Goal: Task Accomplishment & Management: Use online tool/utility

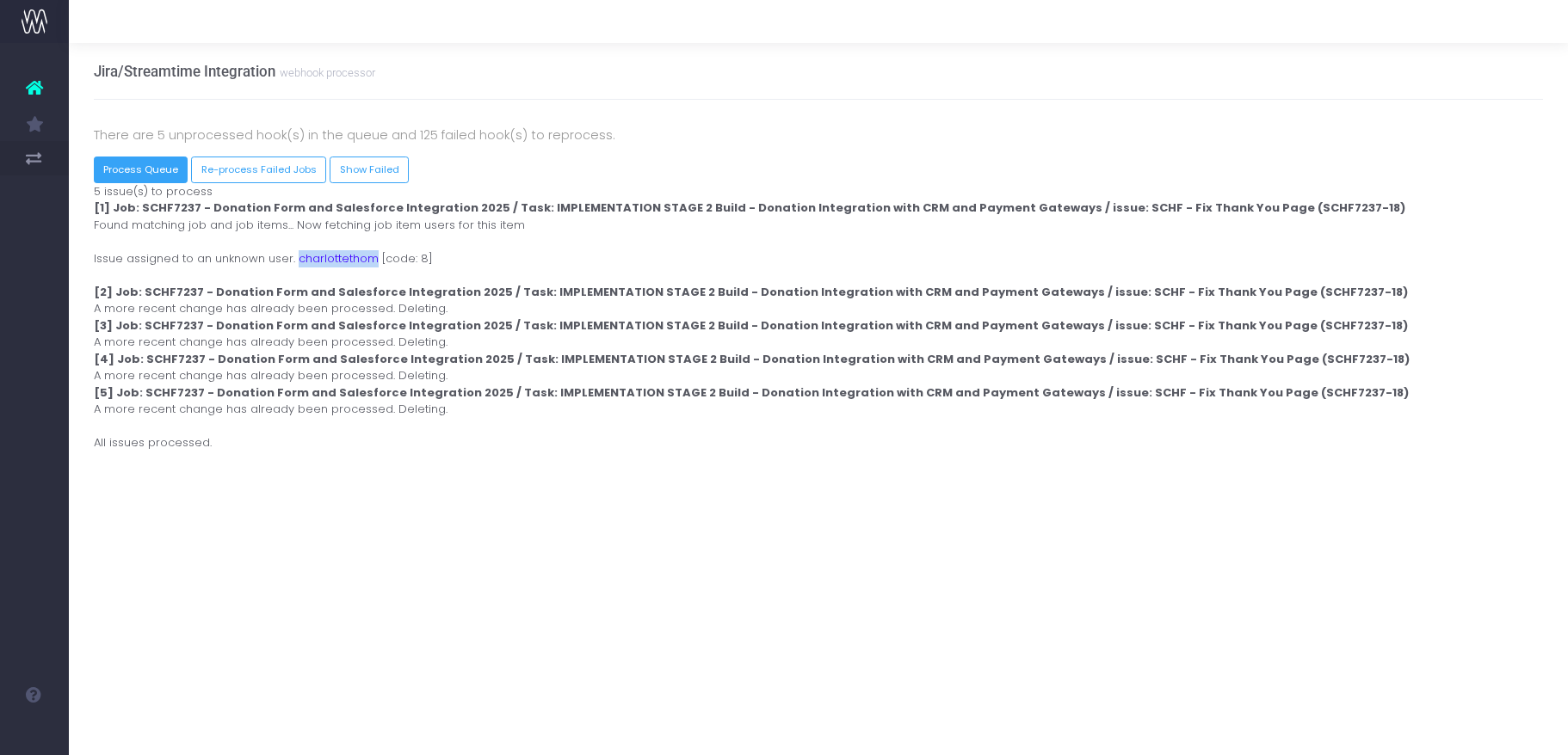
click at [165, 167] on button "Process Queue" at bounding box center [141, 170] width 95 height 27
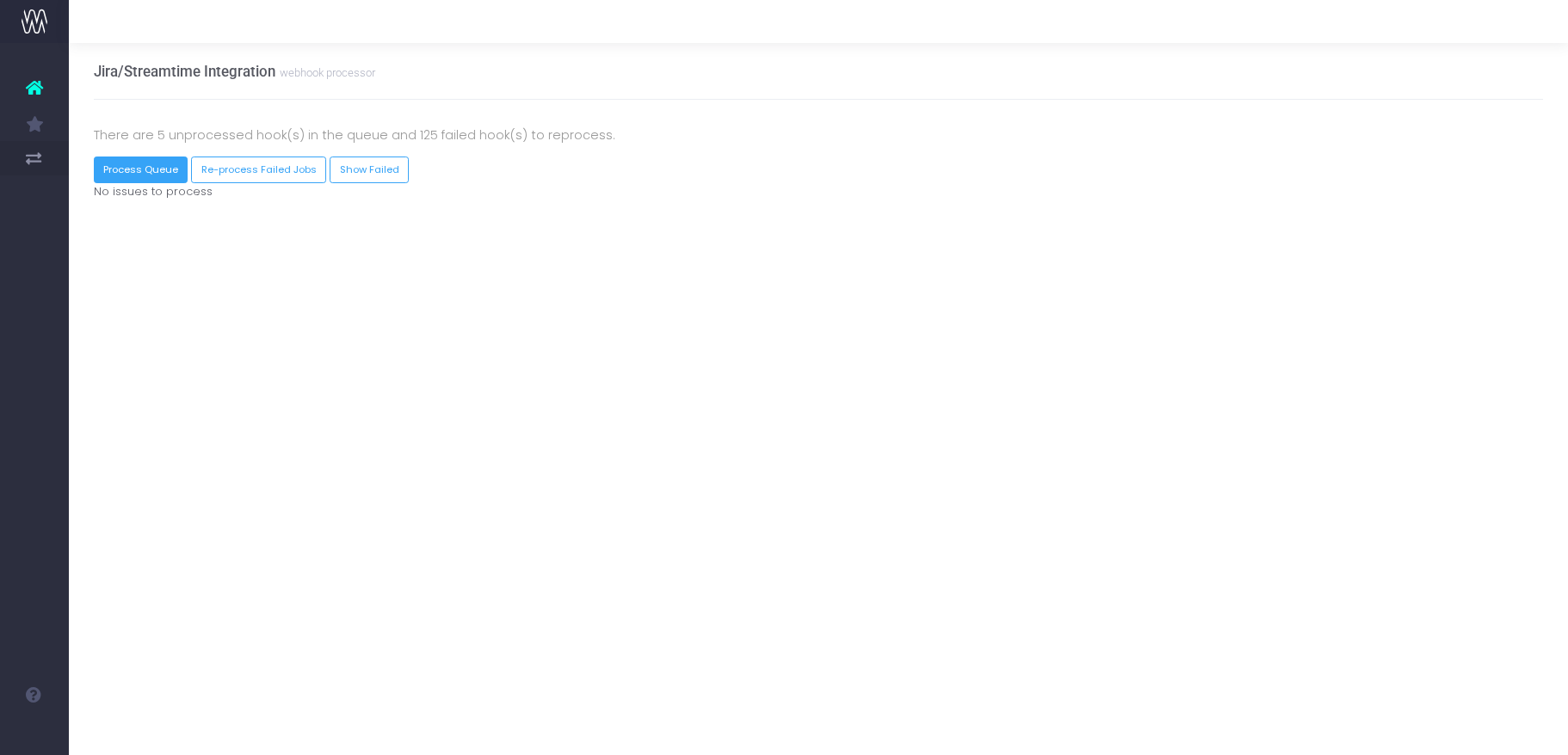
click at [151, 162] on button "Process Queue" at bounding box center [141, 170] width 95 height 27
click at [221, 173] on button "Re-process Failed Jobs" at bounding box center [258, 170] width 135 height 27
click at [390, 168] on link "Show Failed" at bounding box center [396, 170] width 79 height 27
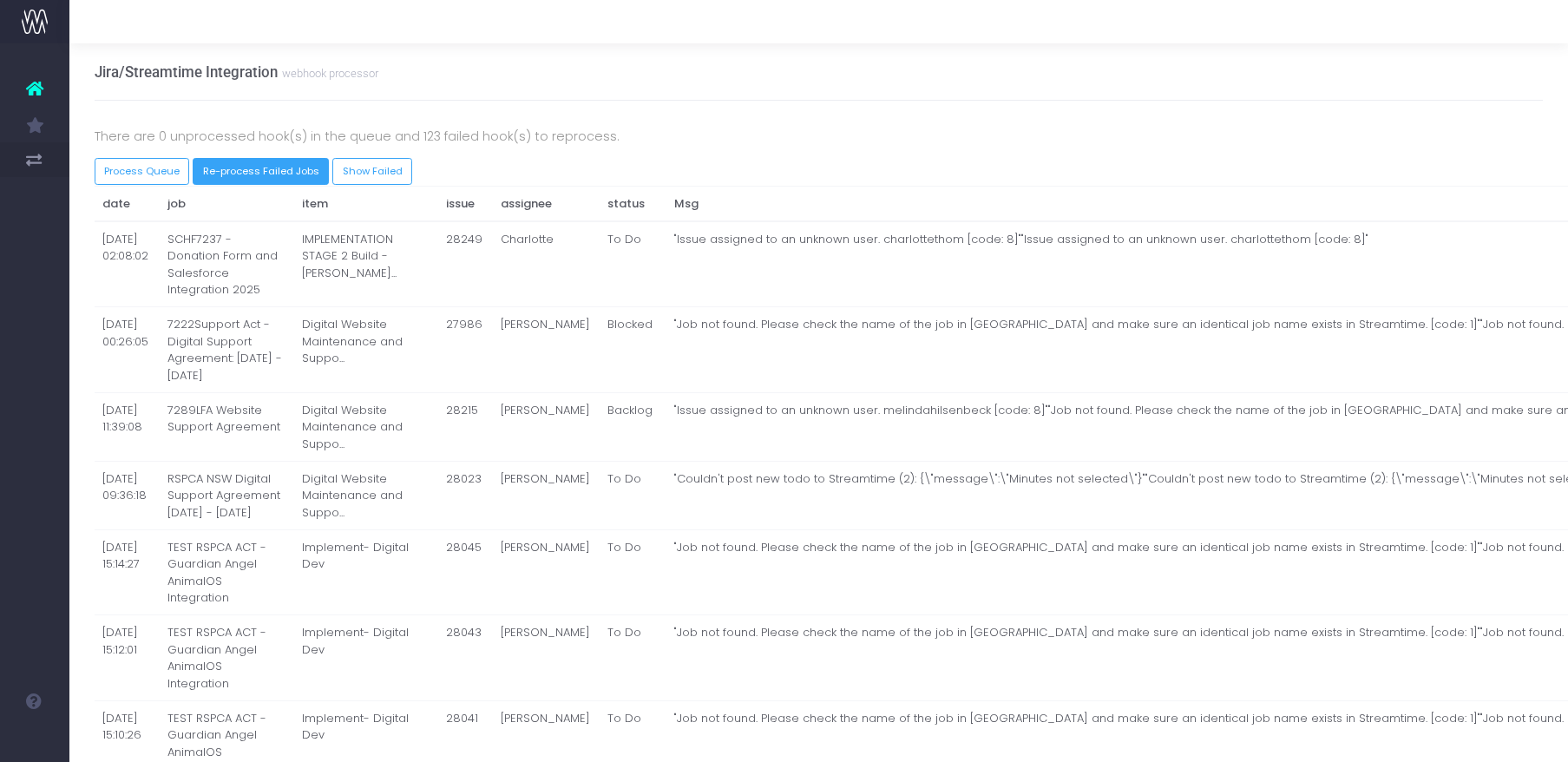
click at [261, 166] on button "Re-process Failed Jobs" at bounding box center [260, 172] width 136 height 27
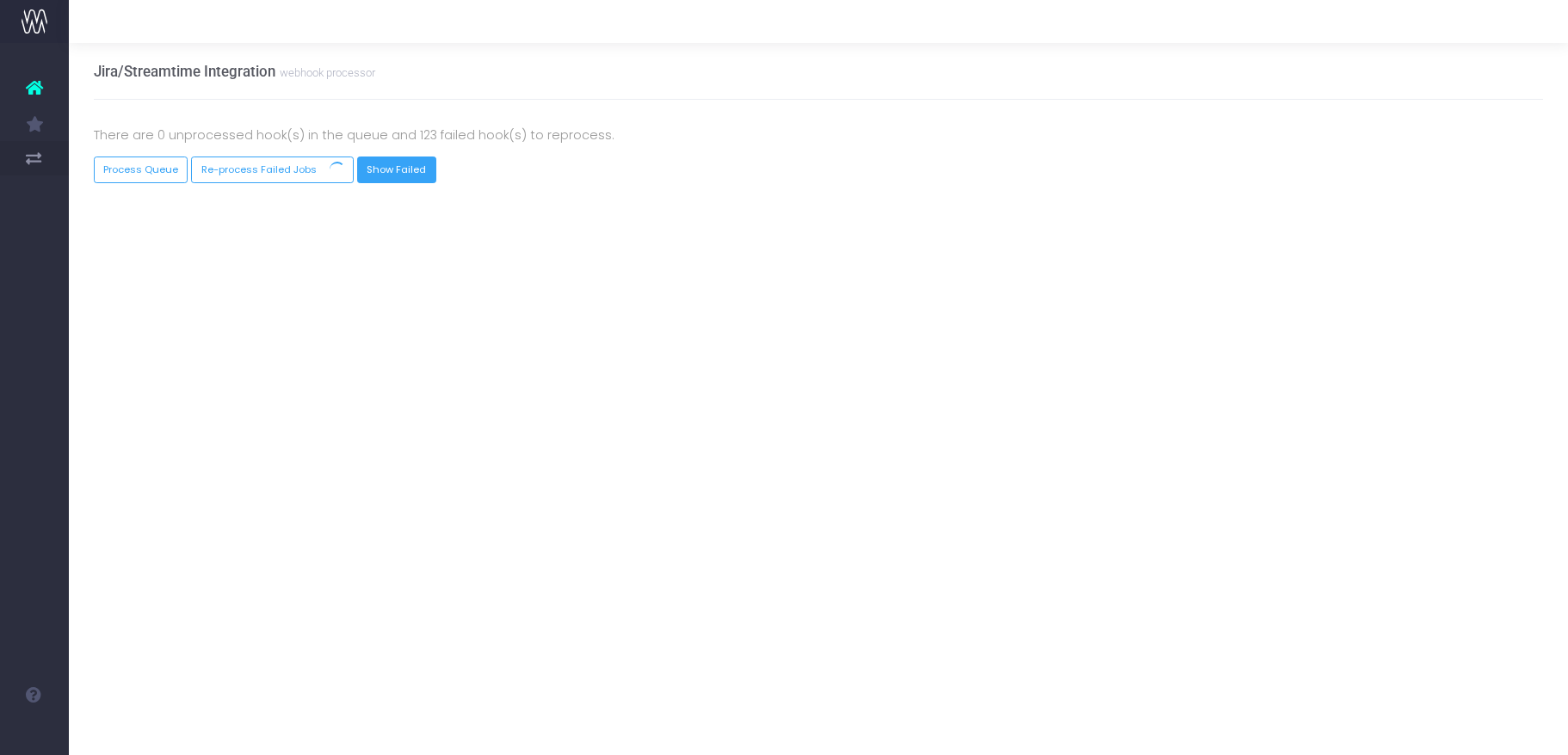
click at [380, 165] on link "Show Failed" at bounding box center [396, 170] width 79 height 27
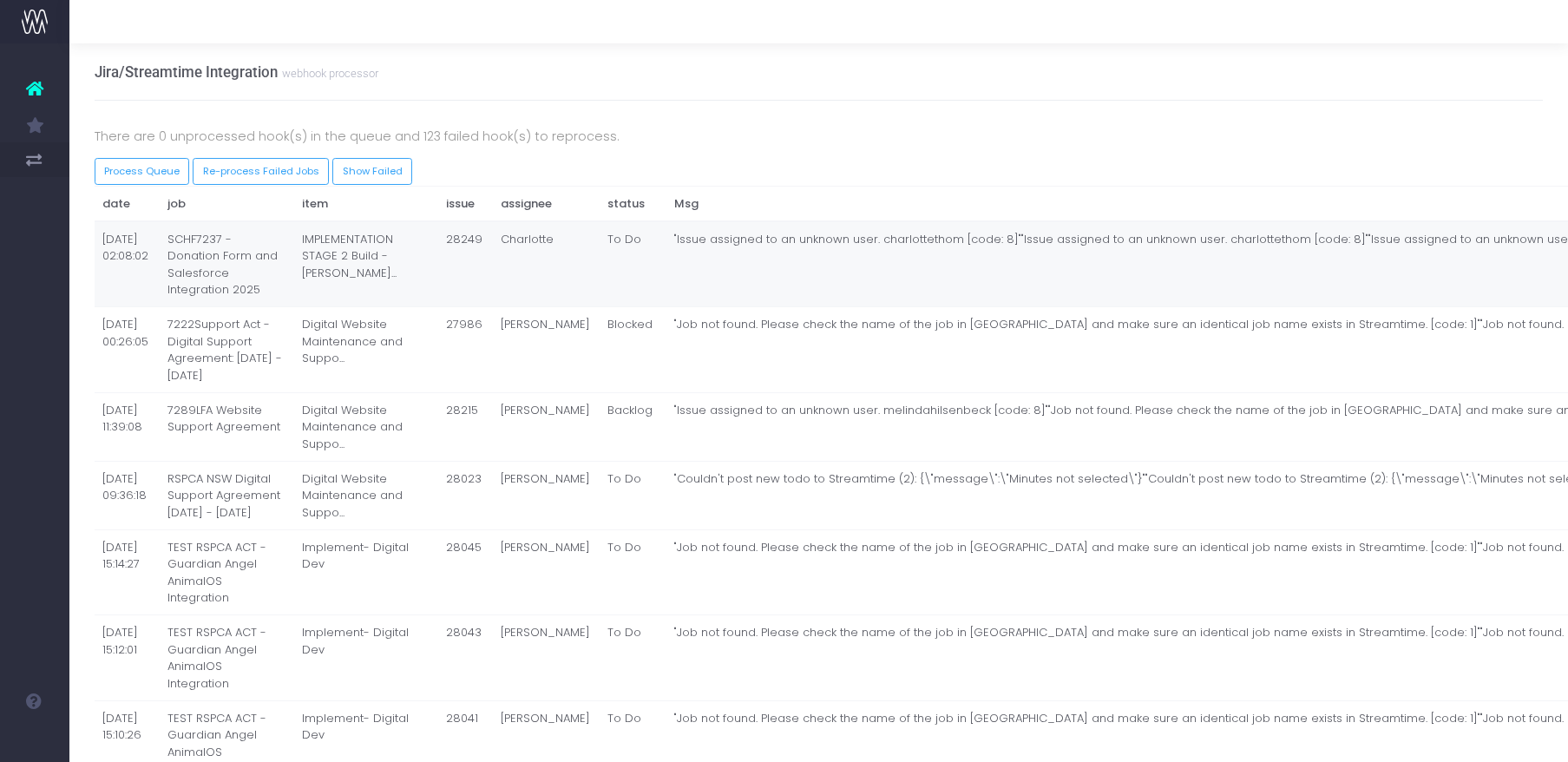
click at [294, 248] on td "IMPLEMENTATION STAGE 2 Build - [PERSON_NAME]..." at bounding box center [366, 264] width 144 height 86
click at [230, 245] on td "SCHF7237 - Donation Form and Salesforce Integration 2025" at bounding box center [227, 264] width 135 height 86
click at [164, 166] on button "Process Queue" at bounding box center [142, 172] width 96 height 27
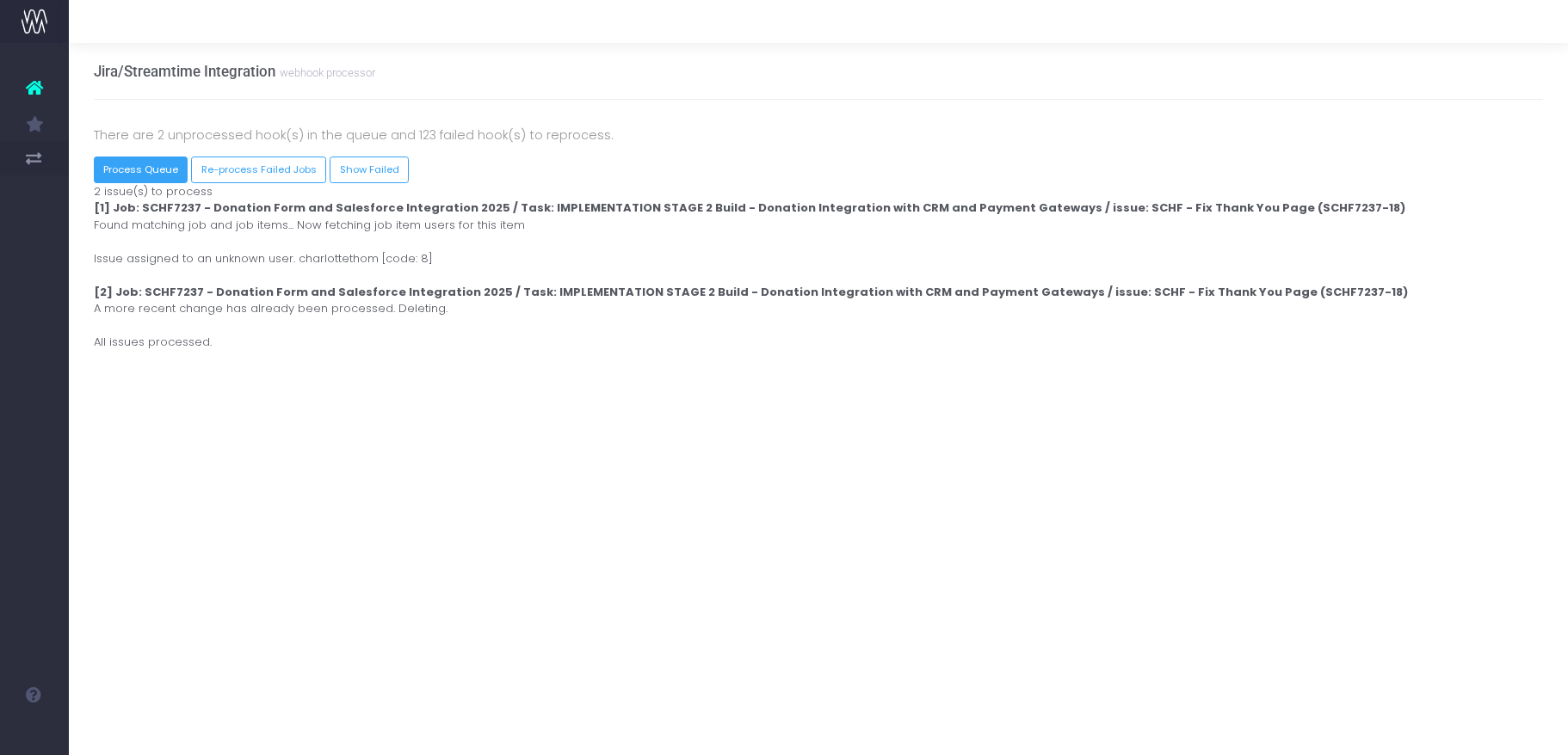
click at [126, 172] on button "Process Queue" at bounding box center [141, 170] width 95 height 27
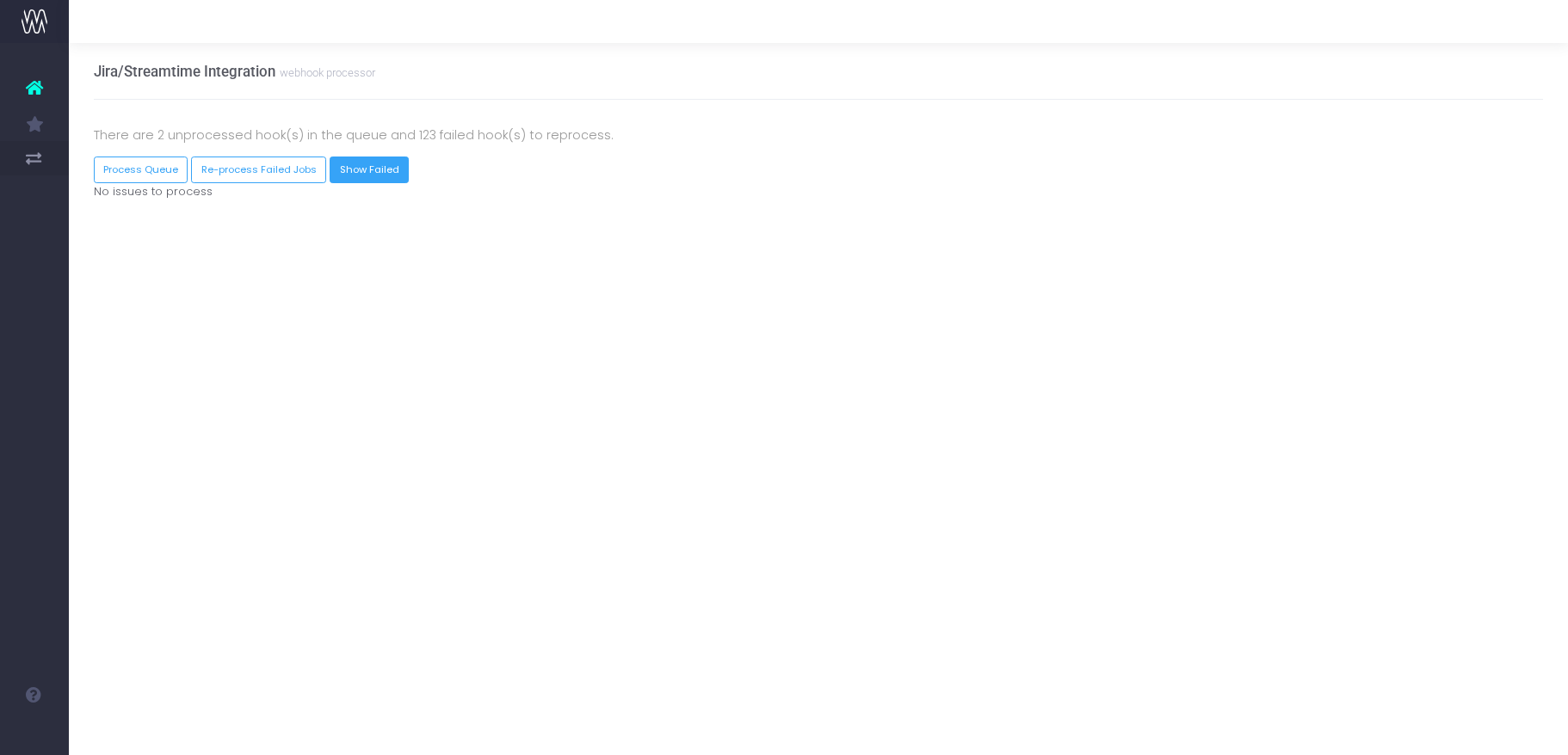
click at [351, 166] on link "Show Failed" at bounding box center [369, 170] width 79 height 27
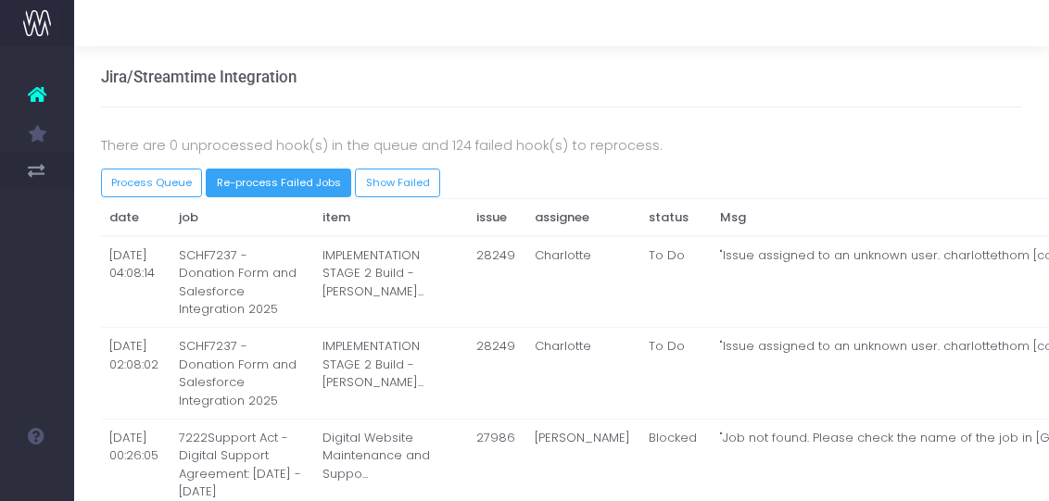
click at [256, 182] on button "Re-process Failed Jobs" at bounding box center [278, 183] width 145 height 29
